Goal: Transaction & Acquisition: Obtain resource

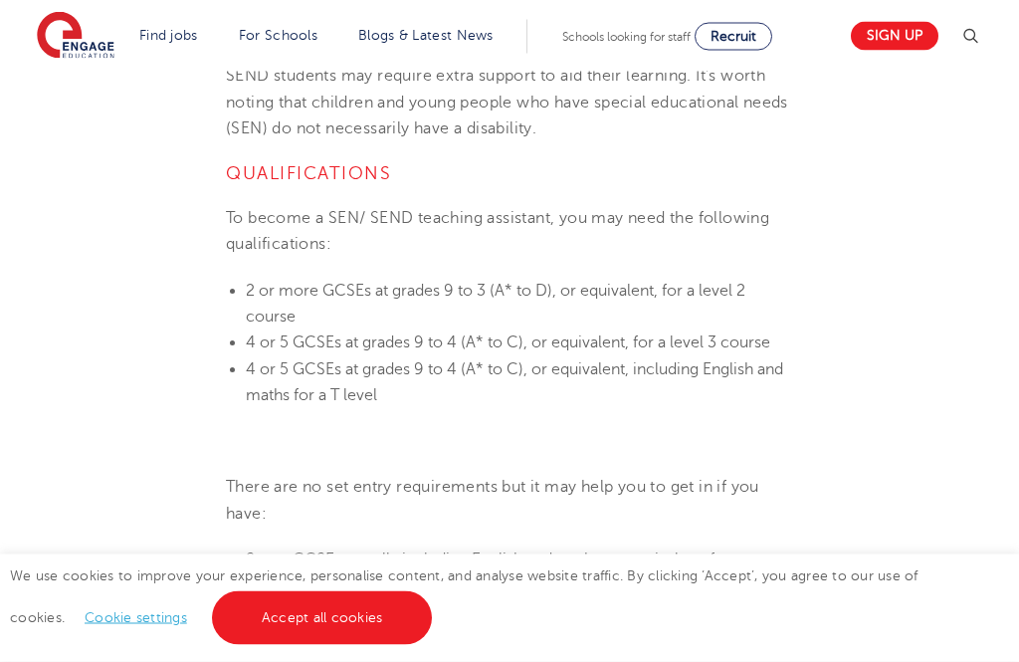
scroll to position [1060, 0]
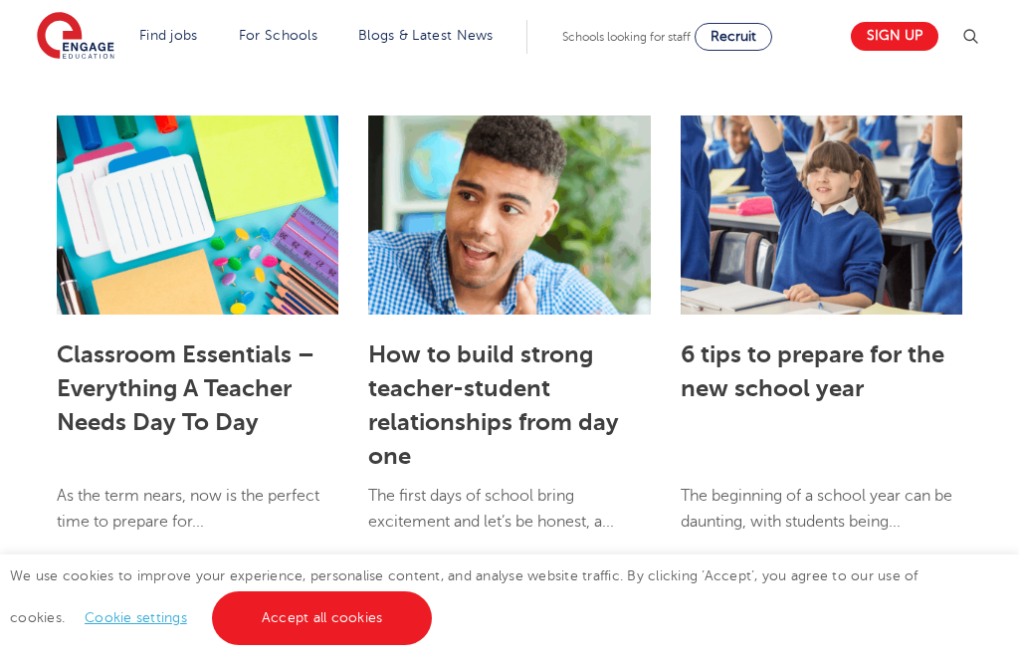
scroll to position [5188, 0]
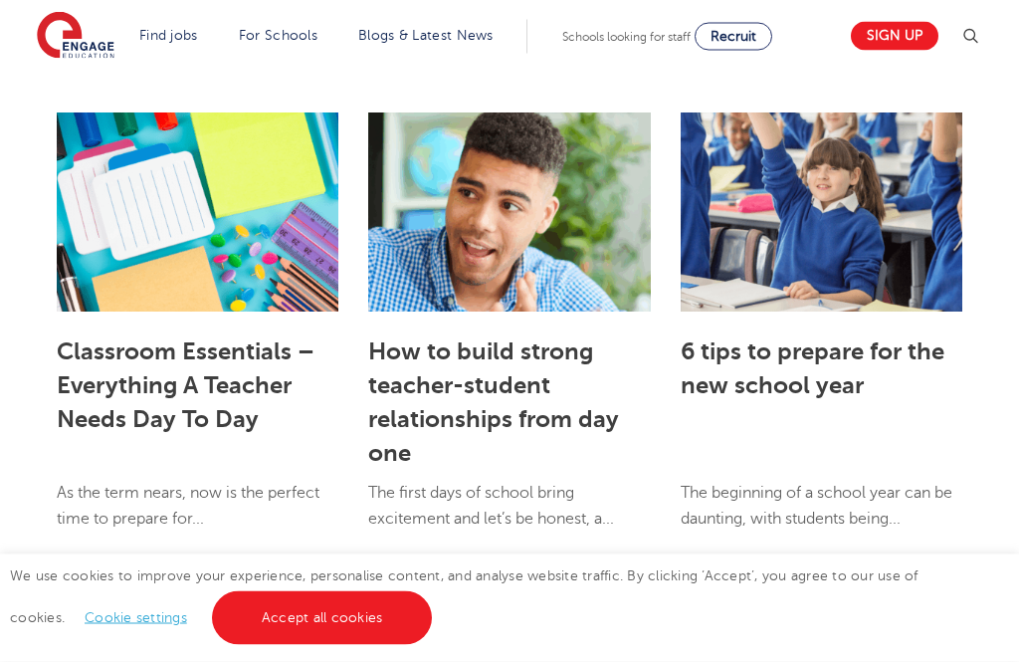
click at [114, 338] on link "Classroom Essentials – Everything A Teacher Needs Day To Day" at bounding box center [186, 386] width 258 height 96
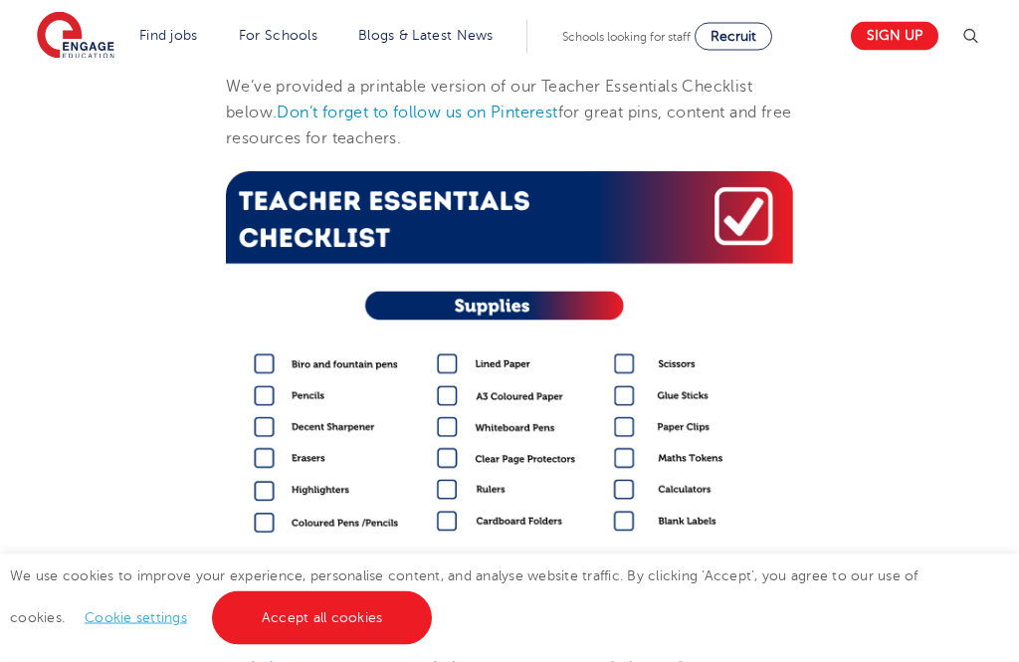
scroll to position [2627, 0]
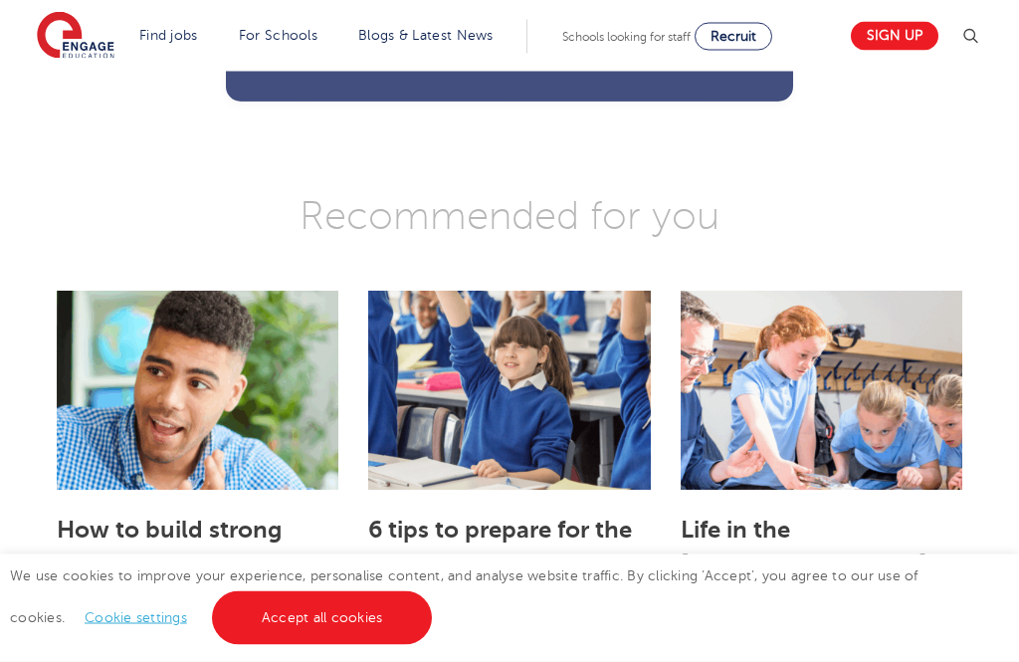
scroll to position [4009, 0]
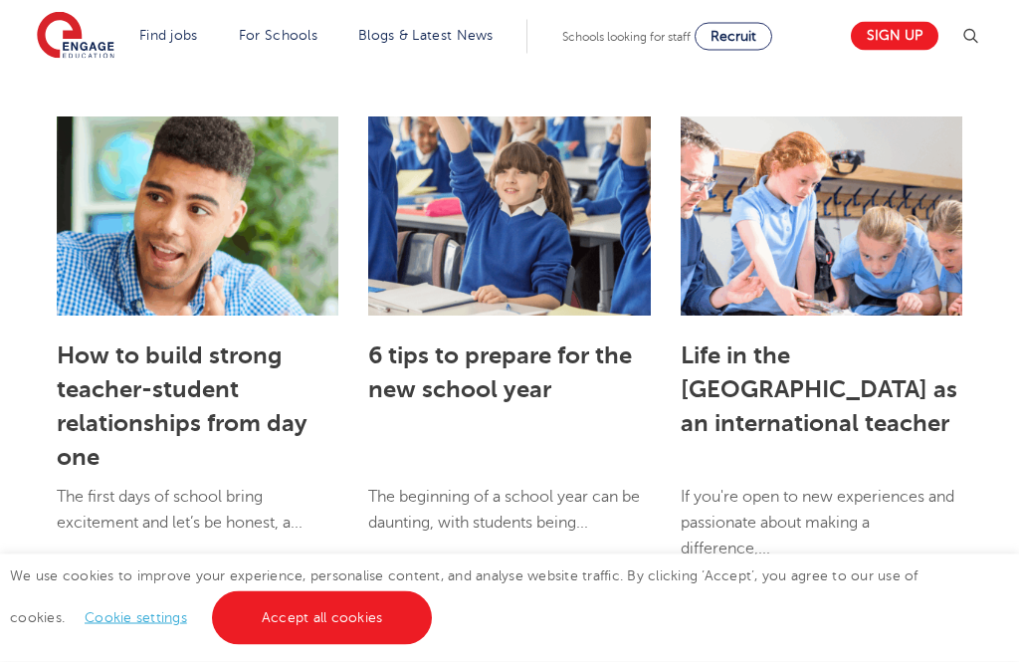
click at [437, 404] on link "6 tips to prepare for the new school year" at bounding box center [500, 373] width 264 height 62
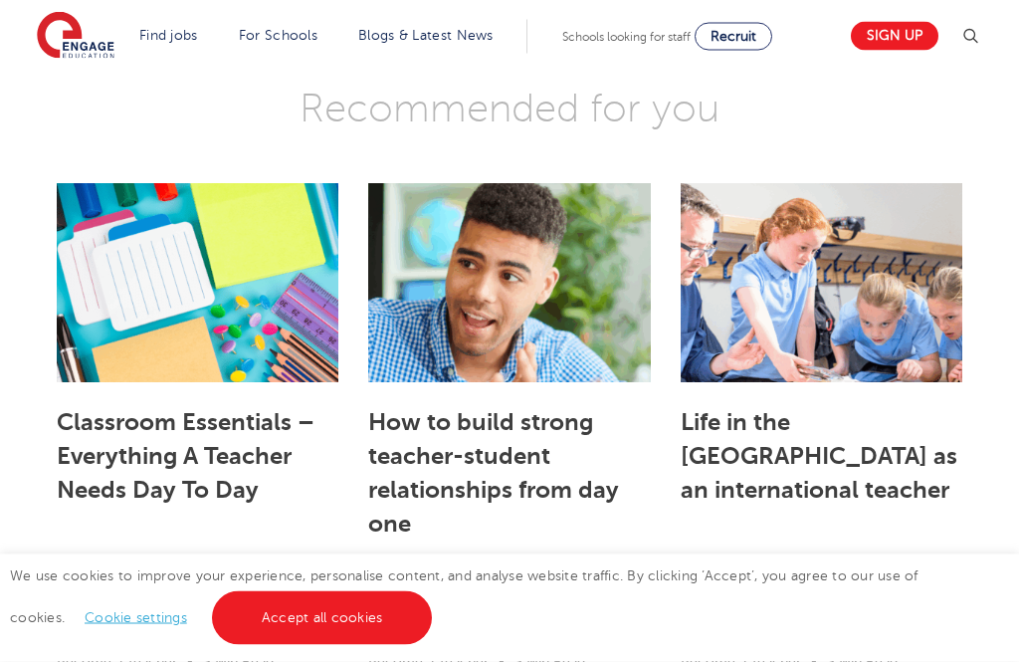
scroll to position [3124, 0]
click at [419, 439] on link "How to build strong teacher-student relationships from day one" at bounding box center [493, 472] width 251 height 129
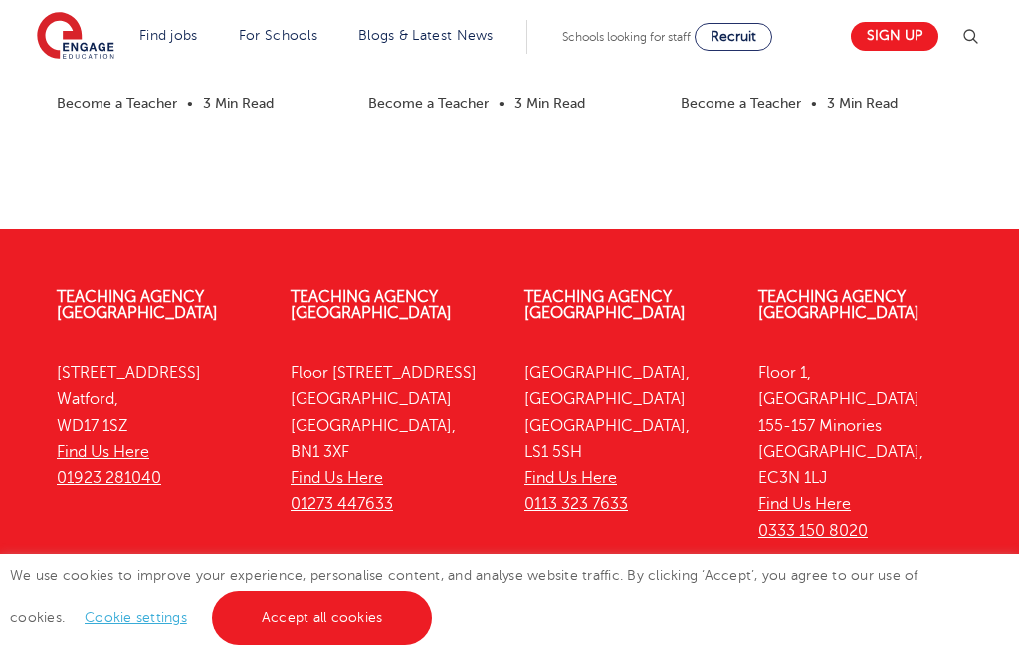
scroll to position [3934, 0]
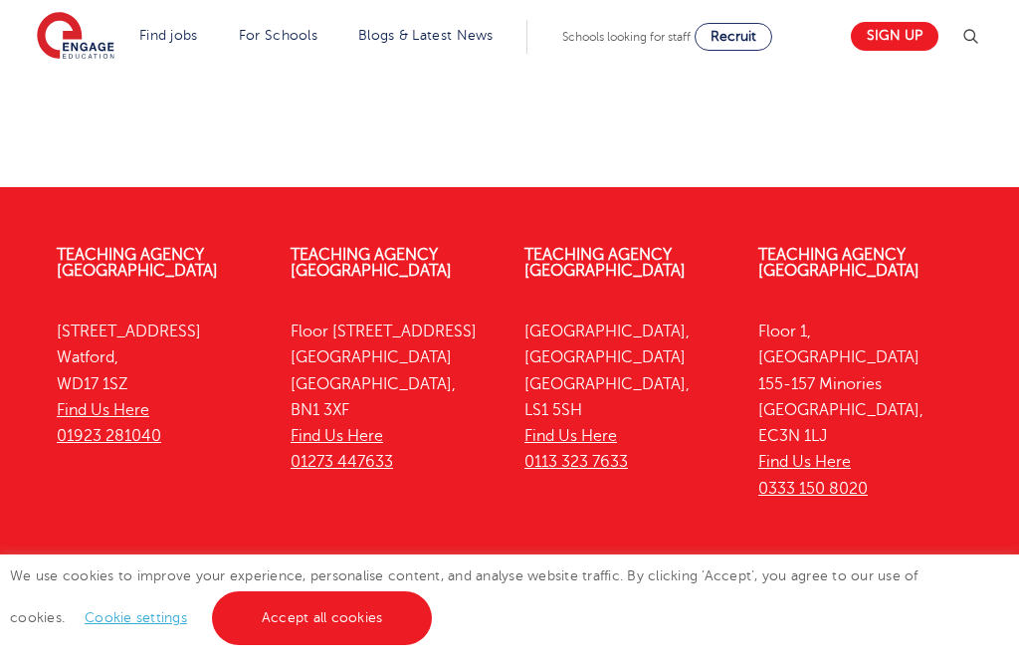
click at [238, 654] on link "Teaching jobs by subject" at bounding box center [137, 661] width 201 height 14
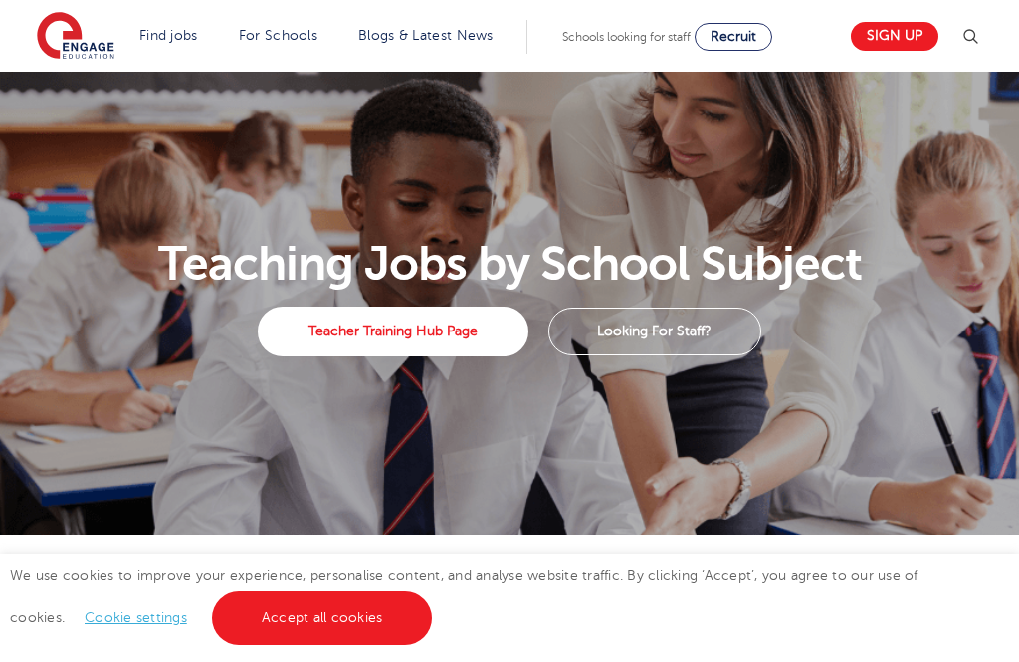
select select "GB"
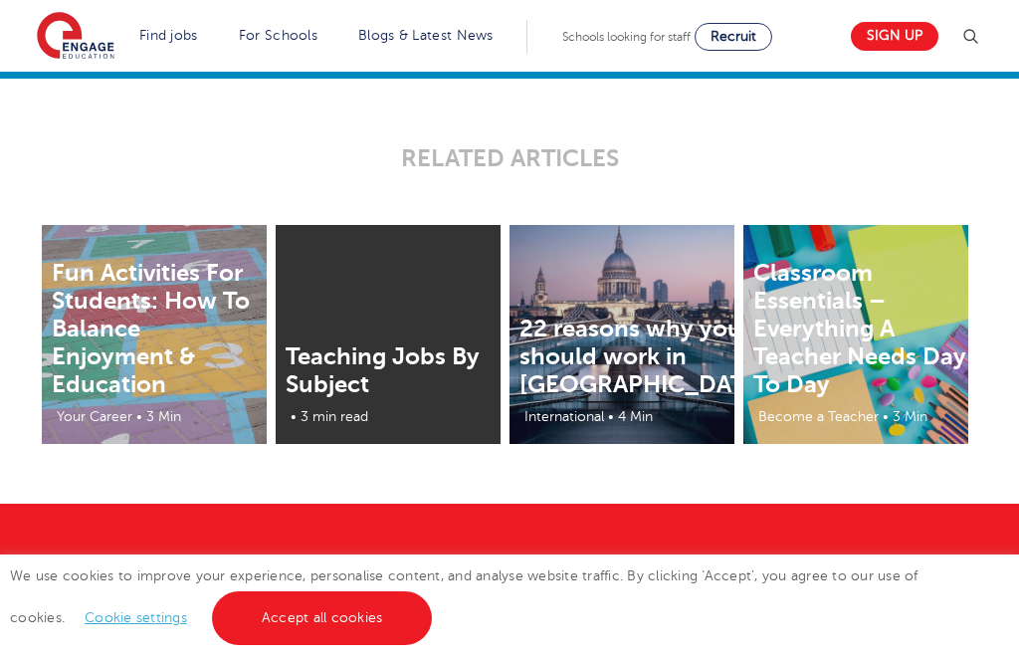
scroll to position [2567, 0]
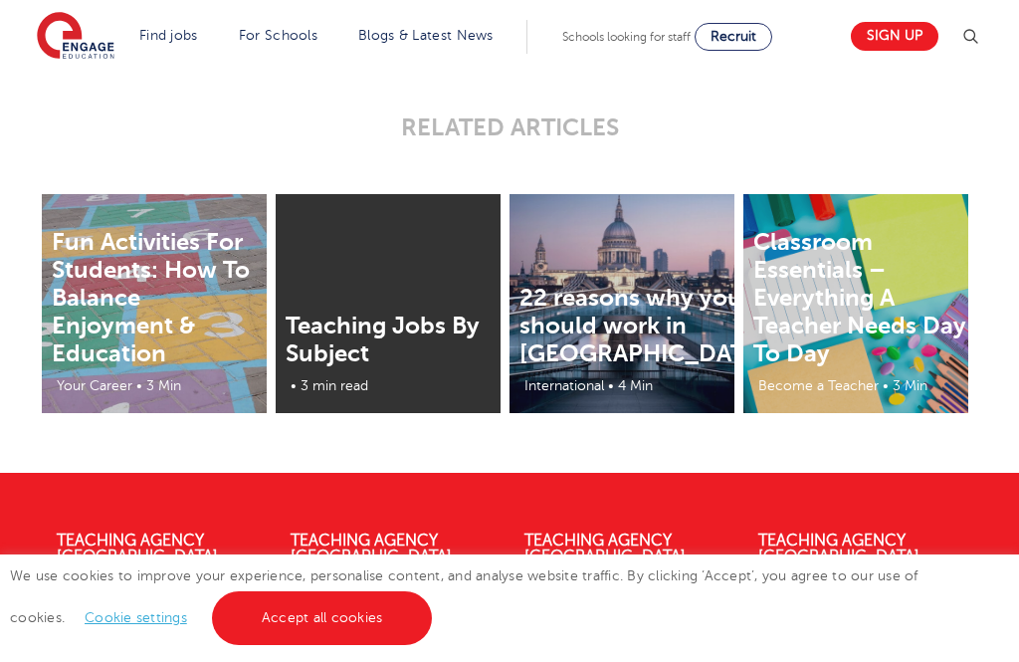
click at [363, 367] on link "Teaching Jobs By Subject" at bounding box center [383, 340] width 194 height 56
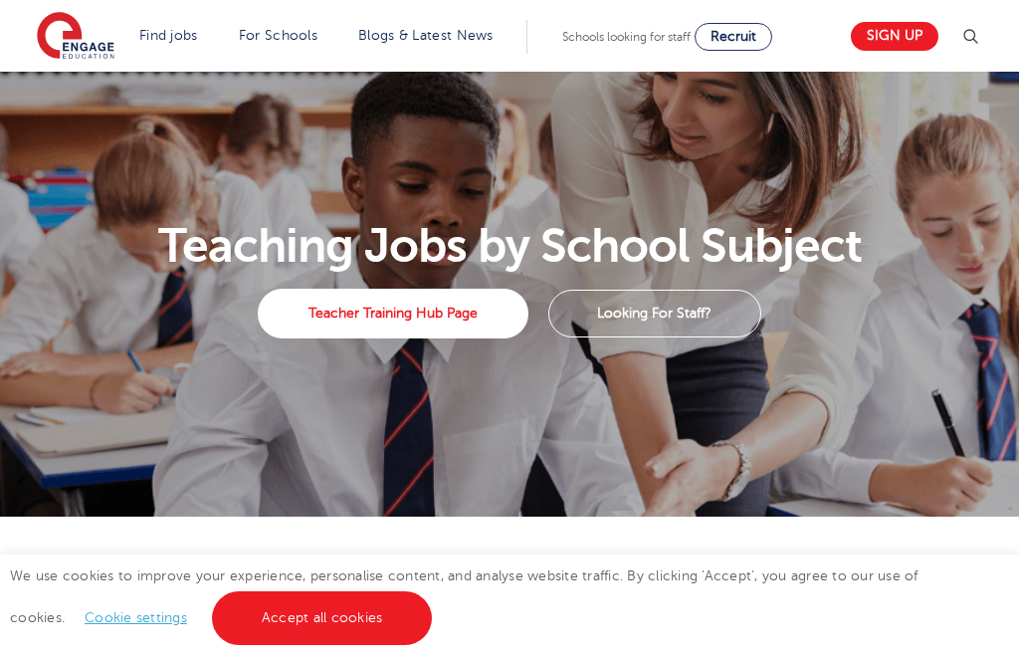
select select "GB"
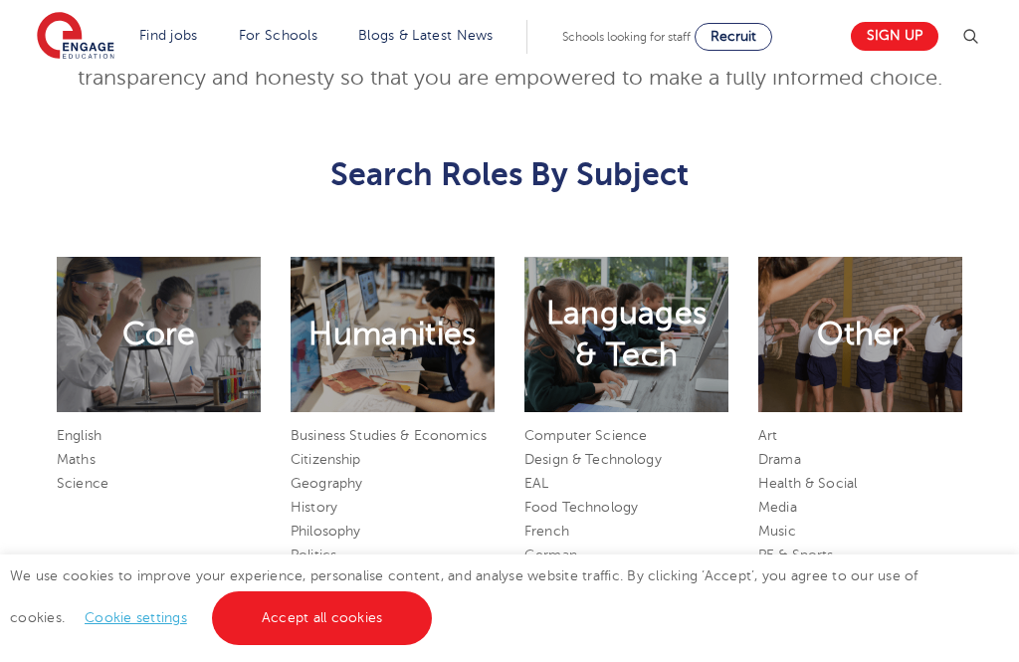
scroll to position [1073, 0]
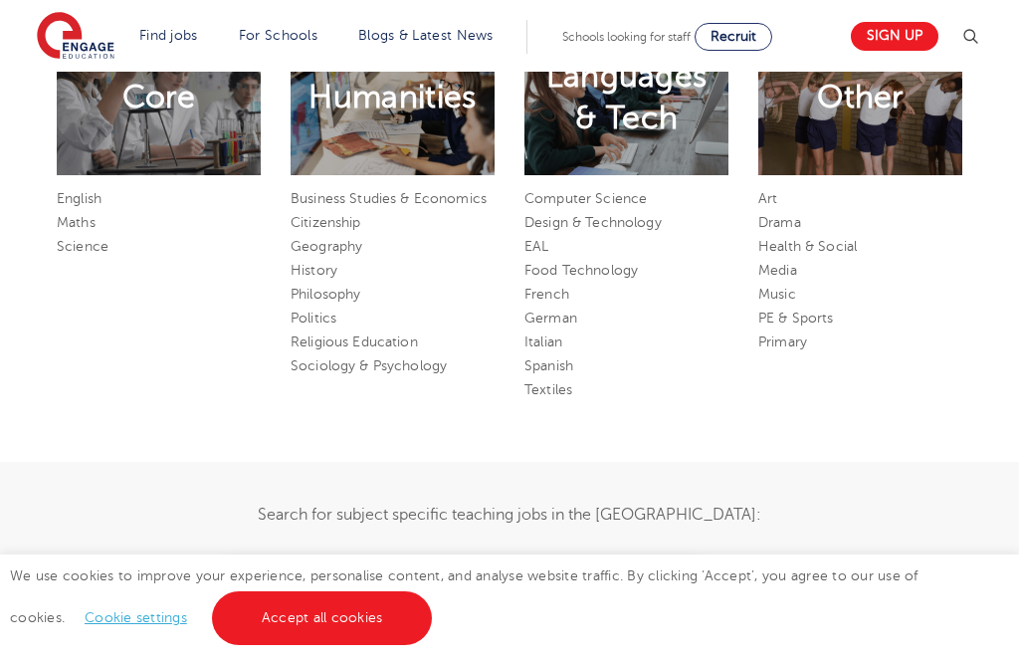
click at [329, 302] on link "Philosophy" at bounding box center [326, 294] width 70 height 15
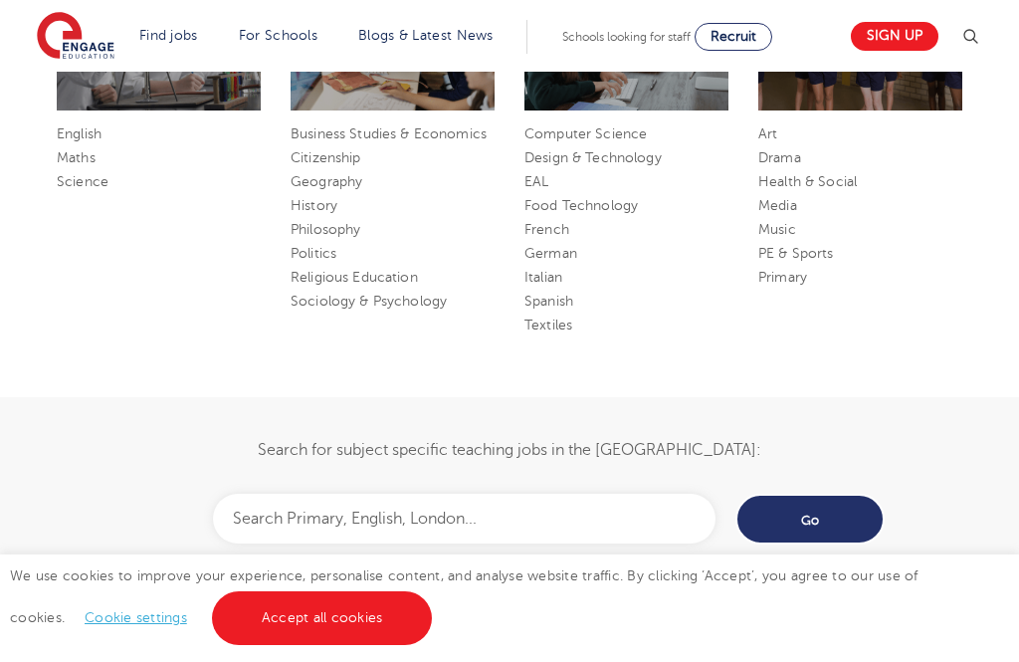
click at [311, 213] on link "History" at bounding box center [314, 205] width 47 height 15
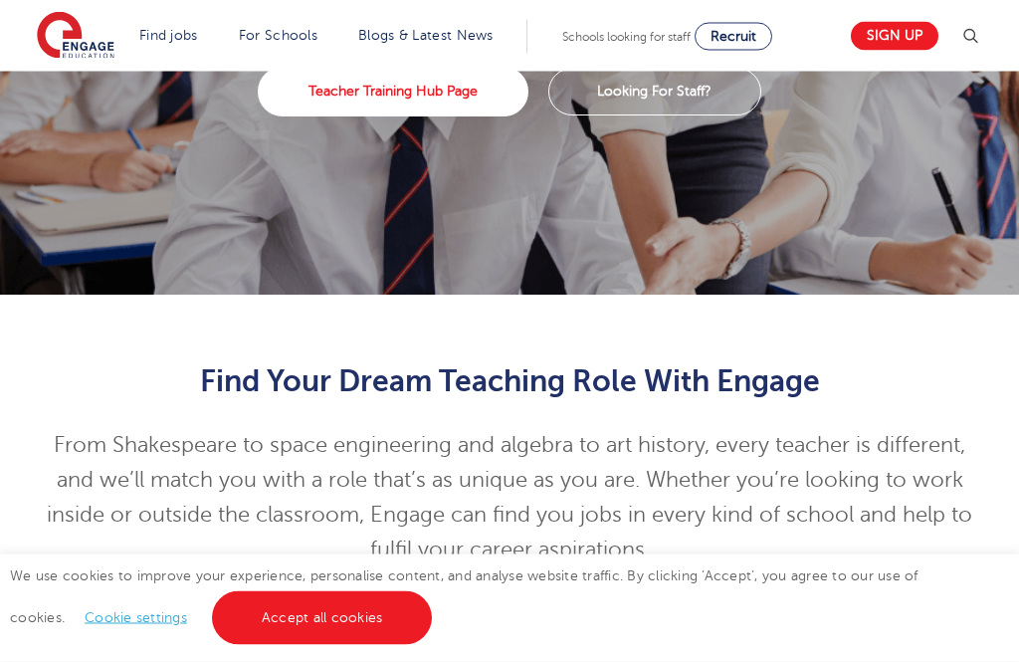
scroll to position [0, 0]
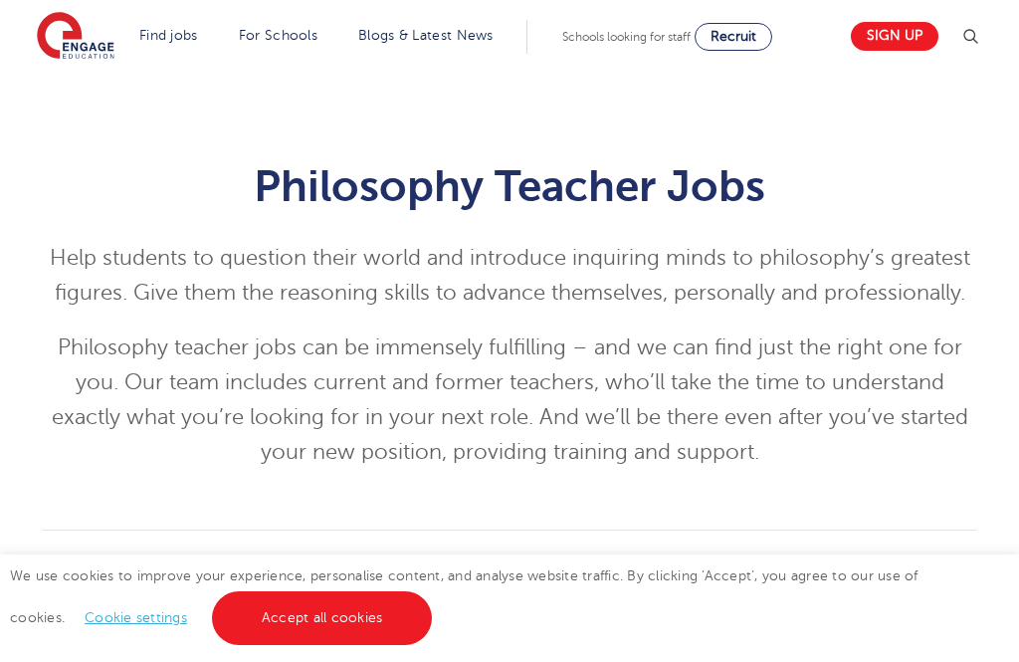
select select "GB"
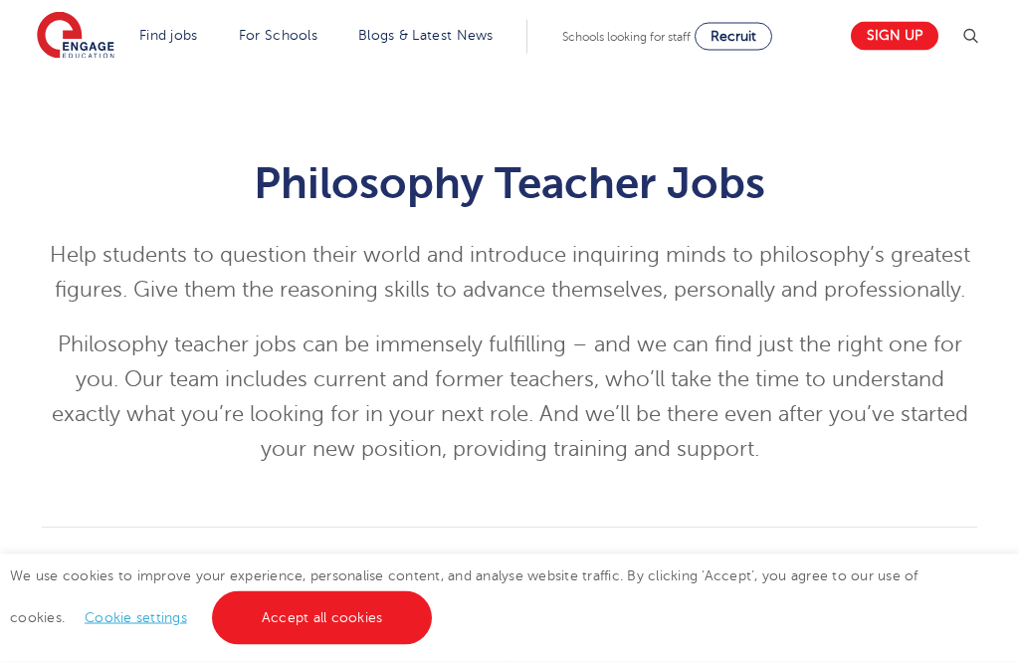
scroll to position [3, 0]
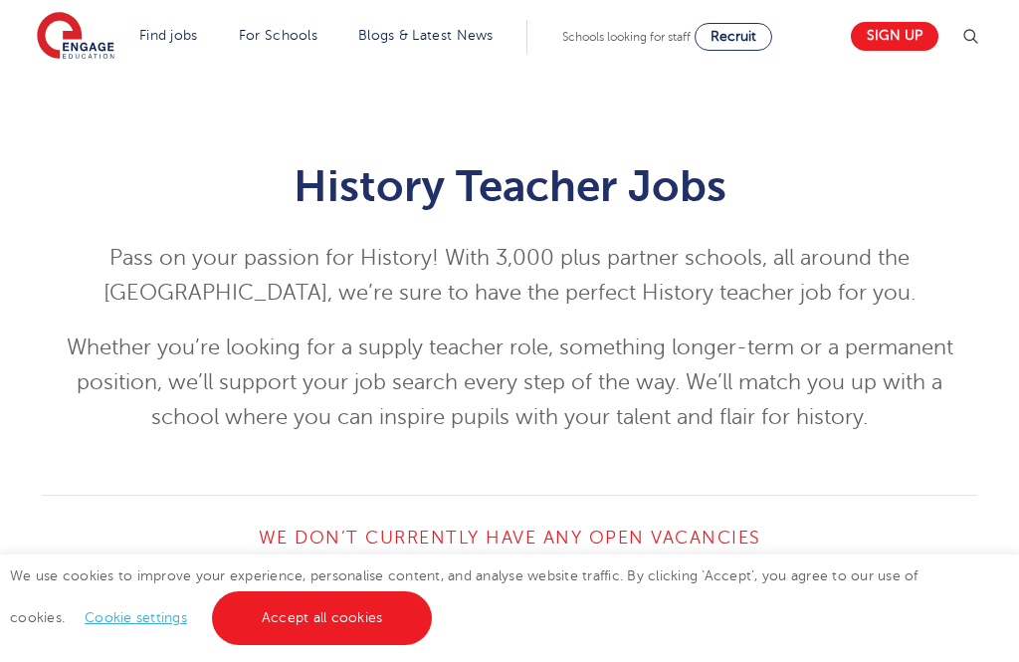
select select "GB"
